Goal: Information Seeking & Learning: Find specific page/section

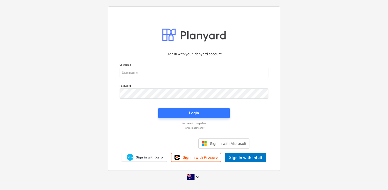
click at [161, 137] on div "Sign in with Microsoft" at bounding box center [194, 139] width 111 height 18
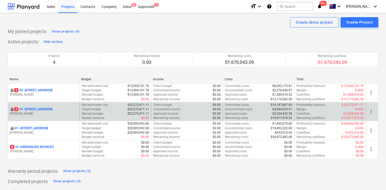
click at [51, 110] on p "3 S1 - [STREET_ADDRESS]" at bounding box center [33, 109] width 38 height 4
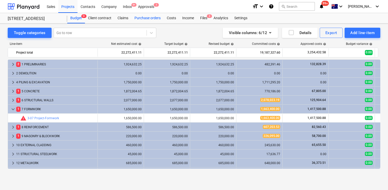
click at [153, 20] on div "Purchase orders" at bounding box center [147, 18] width 32 height 10
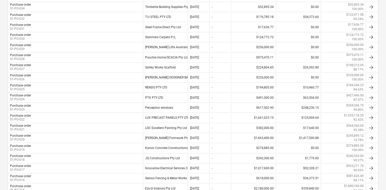
scroll to position [459, 0]
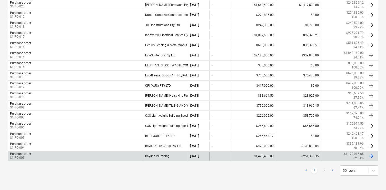
click at [134, 156] on div "Purchase order S1-PO-003" at bounding box center [75, 156] width 135 height 9
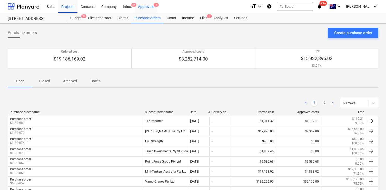
click at [147, 7] on div "Approvals 1" at bounding box center [146, 6] width 22 height 13
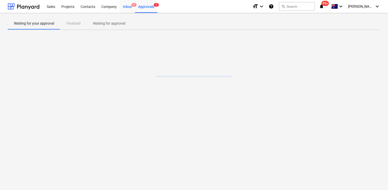
click at [133, 8] on div "Inbox 9+" at bounding box center [127, 6] width 15 height 13
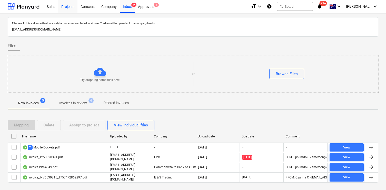
click at [66, 7] on div "Projects" at bounding box center [67, 6] width 19 height 13
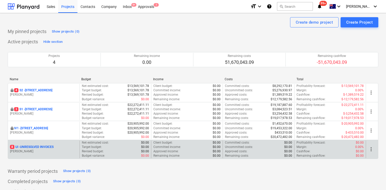
click at [36, 144] on div "8 UI - UNRESOLVED INVOICES [PERSON_NAME]" at bounding box center [44, 150] width 72 height 18
click at [35, 146] on p "8 UI - UNRESOLVED INVOICES" at bounding box center [32, 147] width 44 height 4
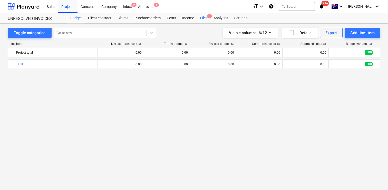
click at [204, 19] on div "Files 8" at bounding box center [203, 18] width 13 height 10
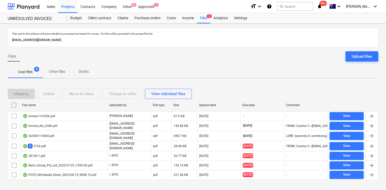
scroll to position [6, 0]
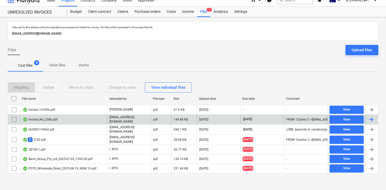
click at [52, 119] on div "Invoice_No_2386.pdf" at bounding box center [40, 120] width 35 height 4
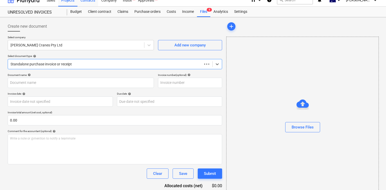
type input "2386"
type input "[DATE]"
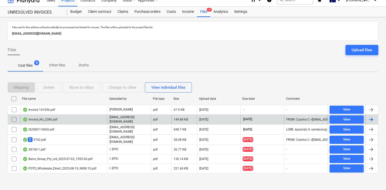
click at [13, 117] on input "checkbox" at bounding box center [14, 119] width 8 height 8
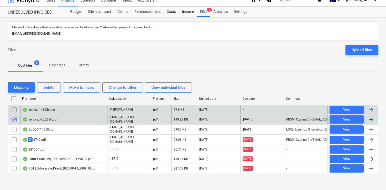
click at [14, 110] on input "checkbox" at bounding box center [14, 110] width 8 height 8
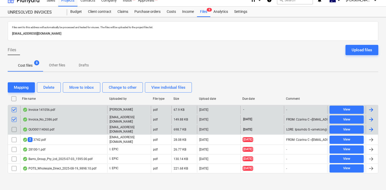
click at [16, 129] on input "checkbox" at bounding box center [14, 129] width 8 height 8
click at [50, 89] on div "Delete" at bounding box center [48, 87] width 11 height 7
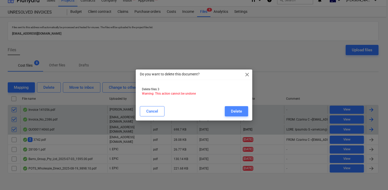
click at [239, 111] on div "Delete" at bounding box center [236, 111] width 11 height 7
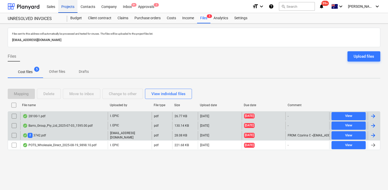
click at [69, 7] on div "Projects" at bounding box center [67, 6] width 19 height 13
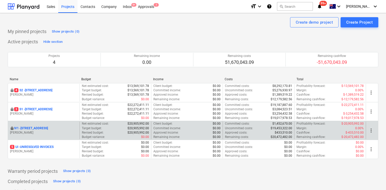
click at [40, 126] on p "IV1 - [STREET_ADDRESS]" at bounding box center [31, 128] width 34 height 4
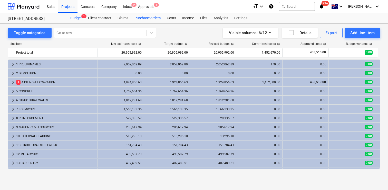
click at [145, 19] on div "Purchase orders" at bounding box center [147, 18] width 32 height 10
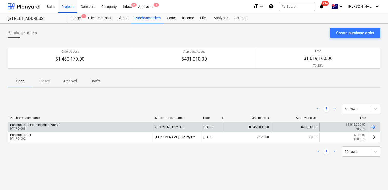
click at [254, 127] on div "$1,450,000.00" at bounding box center [247, 127] width 48 height 9
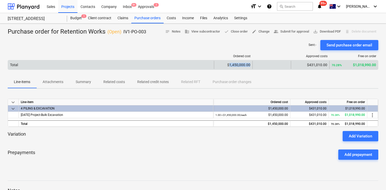
drag, startPoint x: 230, startPoint y: 65, endPoint x: 251, endPoint y: 65, distance: 21.0
click at [251, 65] on div "$1,450,000.00" at bounding box center [233, 65] width 38 height 8
copy div "1,450,000.00"
click at [237, 65] on div "$1,450,000.00" at bounding box center [233, 65] width 34 height 4
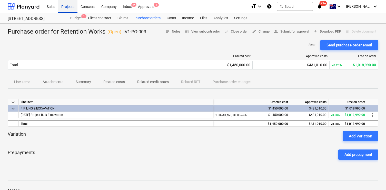
click at [66, 6] on div "Projects" at bounding box center [67, 6] width 19 height 13
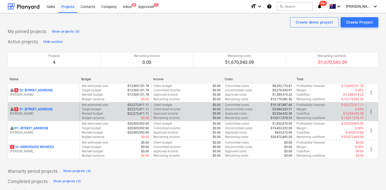
click at [47, 109] on p "3 S1 - [STREET_ADDRESS]" at bounding box center [33, 109] width 38 height 4
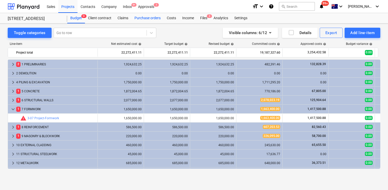
click at [149, 18] on div "Purchase orders" at bounding box center [147, 18] width 32 height 10
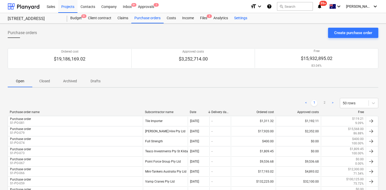
click at [244, 20] on div "Settings" at bounding box center [240, 18] width 19 height 10
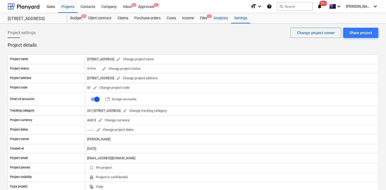
click at [220, 19] on div "Analytics" at bounding box center [220, 18] width 21 height 10
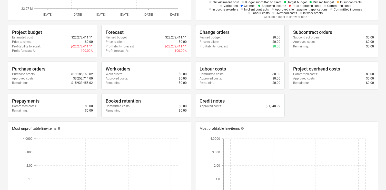
scroll to position [140, 0]
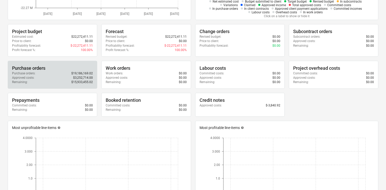
click at [57, 77] on div "Approved costs : $3,252,714.00" at bounding box center [52, 78] width 81 height 4
click at [29, 65] on div "Purchase orders" at bounding box center [52, 68] width 81 height 6
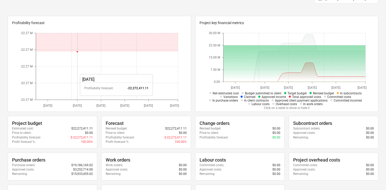
scroll to position [0, 0]
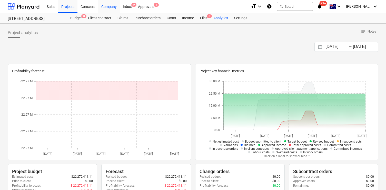
click at [105, 6] on div "Company" at bounding box center [109, 6] width 22 height 13
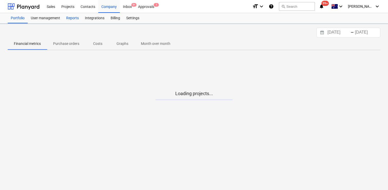
click at [79, 16] on div "Reports" at bounding box center [72, 18] width 19 height 10
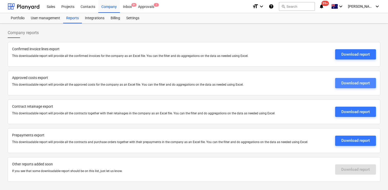
click at [343, 83] on div "Download report" at bounding box center [355, 83] width 28 height 7
click at [66, 8] on div "Projects" at bounding box center [67, 6] width 19 height 13
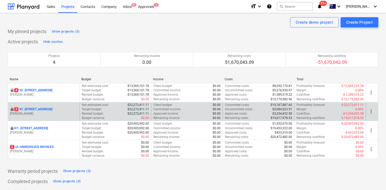
click at [48, 110] on p "3 S1 - [STREET_ADDRESS]" at bounding box center [33, 109] width 38 height 4
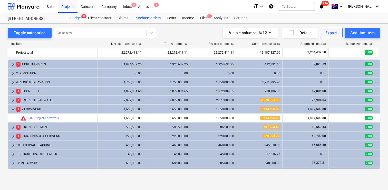
click at [152, 19] on div "Purchase orders" at bounding box center [147, 18] width 32 height 10
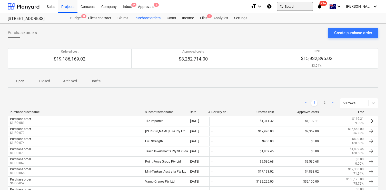
click at [301, 6] on button "search Search" at bounding box center [295, 6] width 36 height 9
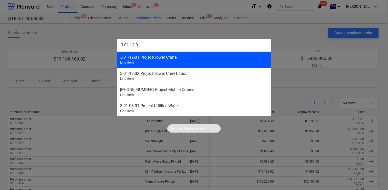
type input "3-01-12-01"
click at [197, 58] on div "3-01-12-01 Project-Tower Crane" at bounding box center [194, 57] width 148 height 5
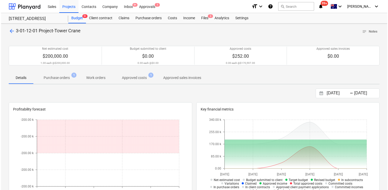
scroll to position [1, 0]
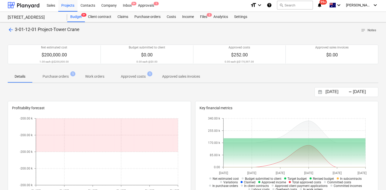
click at [137, 74] on p "Approved costs" at bounding box center [133, 76] width 25 height 5
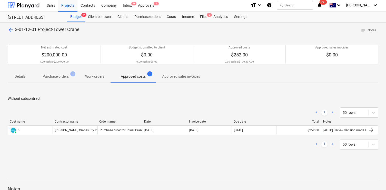
click at [67, 77] on p "Purchase orders" at bounding box center [56, 76] width 26 height 5
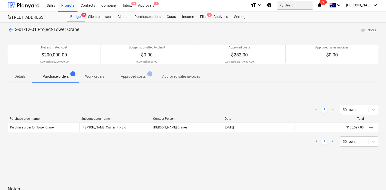
click at [302, 5] on button "search Search" at bounding box center [295, 5] width 36 height 9
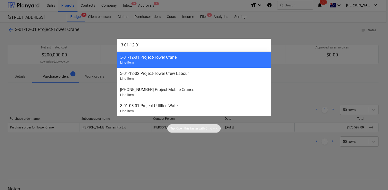
drag, startPoint x: 197, startPoint y: 47, endPoint x: 117, endPoint y: 44, distance: 80.1
click at [117, 44] on input "3-01-12-01" at bounding box center [194, 45] width 154 height 13
click at [180, 46] on input "3-01-12-01" at bounding box center [194, 45] width 154 height 13
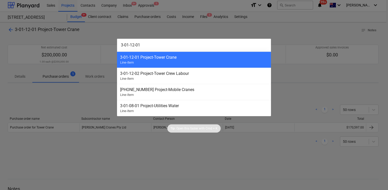
paste input "01 - Project- Authority charges"
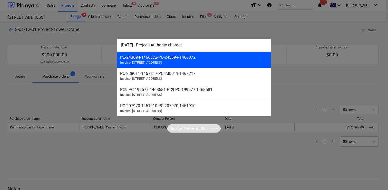
drag, startPoint x: 135, startPoint y: 45, endPoint x: 189, endPoint y: 52, distance: 54.4
click at [189, 52] on div "[DATE] - Project- Authority charges PC-243694-1466372 - PC-243694-1466372 Invoi…" at bounding box center [194, 77] width 154 height 77
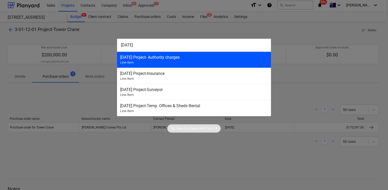
type input "[DATE]"
click at [165, 59] on div "[DATE] Project- Authority charges" at bounding box center [194, 57] width 148 height 5
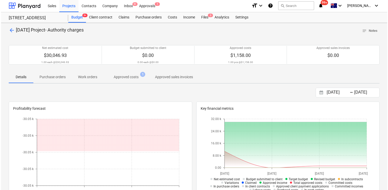
scroll to position [2, 0]
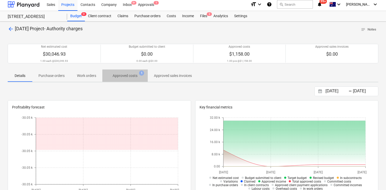
drag, startPoint x: 136, startPoint y: 81, endPoint x: 130, endPoint y: 74, distance: 8.7
click at [135, 81] on button "Approved costs 1" at bounding box center [124, 76] width 45 height 12
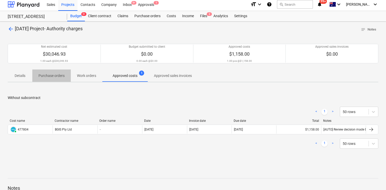
click at [52, 74] on p "Purchase orders" at bounding box center [51, 75] width 26 height 5
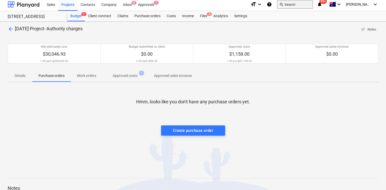
click at [297, 4] on button "search Search" at bounding box center [295, 4] width 36 height 9
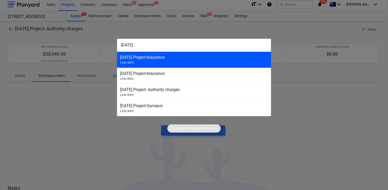
type input "[DATE]"
click at [160, 59] on div "[DATE] Project-Insurance" at bounding box center [194, 57] width 148 height 5
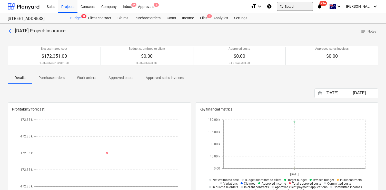
click at [301, 6] on button "search Search" at bounding box center [295, 6] width 36 height 9
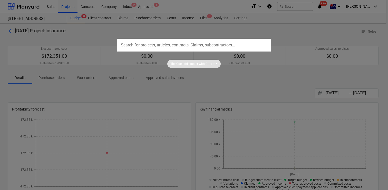
type input "[DATE]"
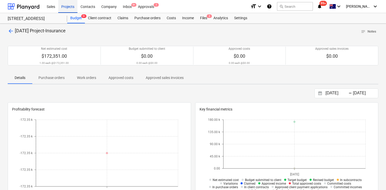
click at [69, 9] on div "Projects" at bounding box center [67, 6] width 19 height 13
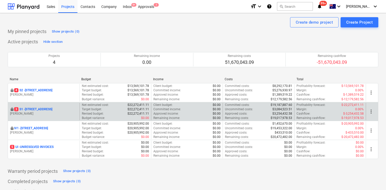
click at [41, 110] on p "3 S1 - [STREET_ADDRESS]" at bounding box center [33, 109] width 38 height 4
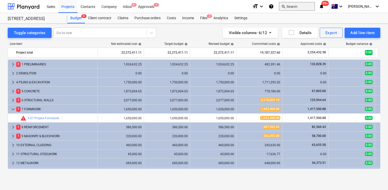
click at [305, 5] on button "search Search" at bounding box center [297, 6] width 36 height 9
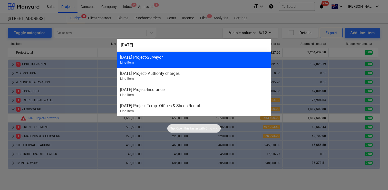
type input "[DATE]"
click at [152, 58] on div "[DATE] Project-Surveyor" at bounding box center [194, 57] width 148 height 5
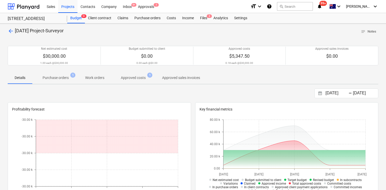
click at [60, 78] on p "Purchase orders" at bounding box center [56, 77] width 26 height 5
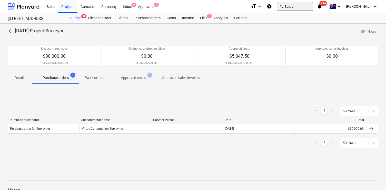
click at [299, 5] on button "search Search" at bounding box center [295, 6] width 36 height 9
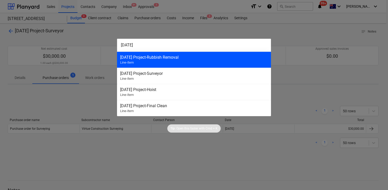
type input "[DATE]"
click at [171, 61] on div "[DATE] Project-Rubbish Removal Line-item" at bounding box center [194, 60] width 154 height 16
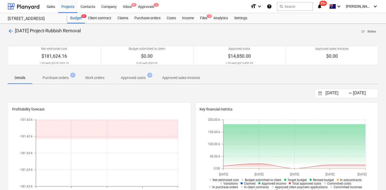
click at [67, 77] on p "Purchase orders" at bounding box center [56, 77] width 26 height 5
